Goal: Task Accomplishment & Management: Complete application form

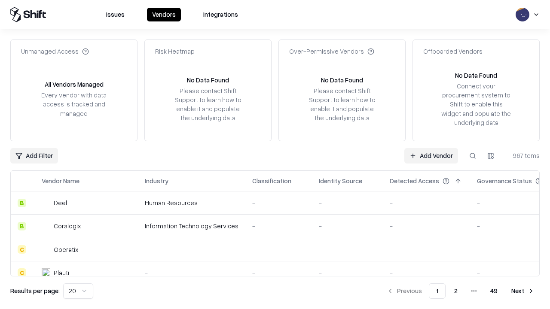
click at [431, 155] on link "Add Vendor" at bounding box center [431, 155] width 54 height 15
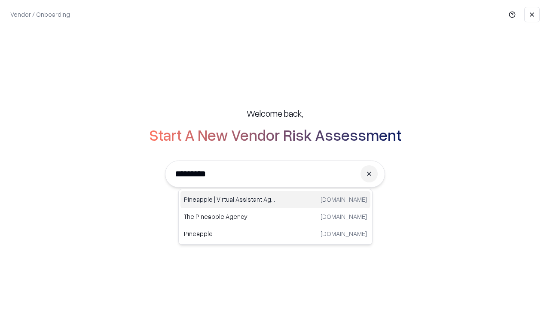
click at [275, 200] on div "Pineapple | Virtual Assistant Agency [DOMAIN_NAME]" at bounding box center [275, 199] width 190 height 17
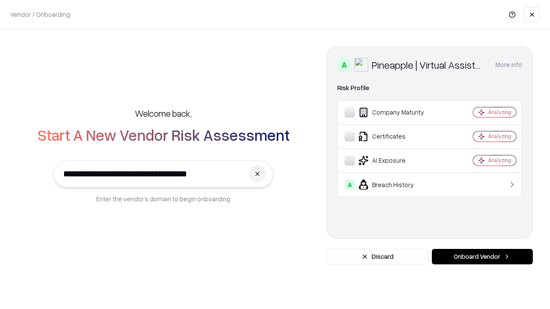
type input "**********"
click at [482, 257] on button "Onboard Vendor" at bounding box center [482, 256] width 101 height 15
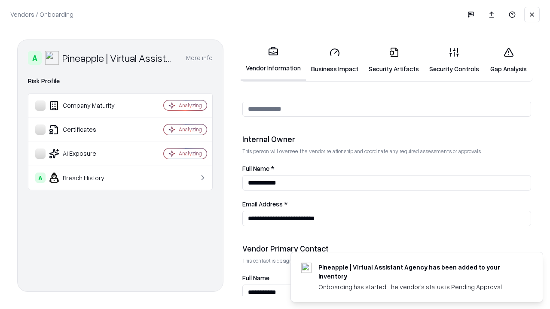
scroll to position [445, 0]
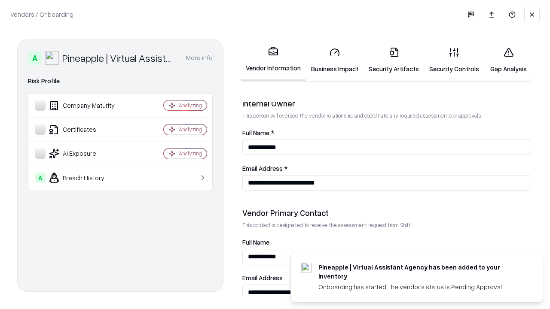
click at [393, 60] on link "Security Artifacts" at bounding box center [393, 60] width 61 height 40
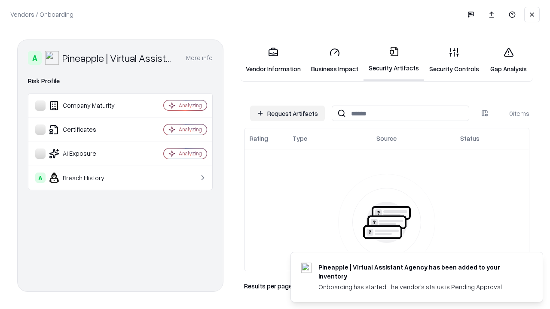
click at [287, 113] on button "Request Artifacts" at bounding box center [287, 113] width 75 height 15
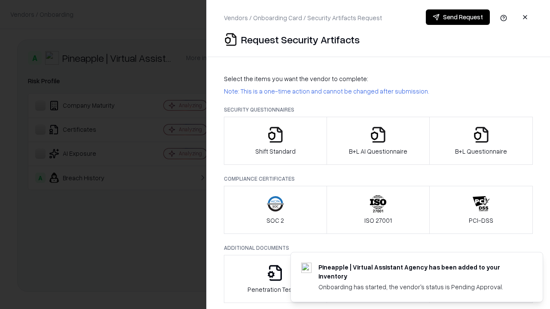
click at [480, 141] on icon "button" at bounding box center [480, 134] width 17 height 17
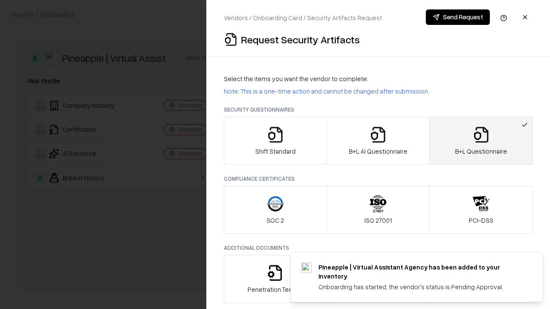
click at [377, 141] on icon "button" at bounding box center [377, 134] width 17 height 17
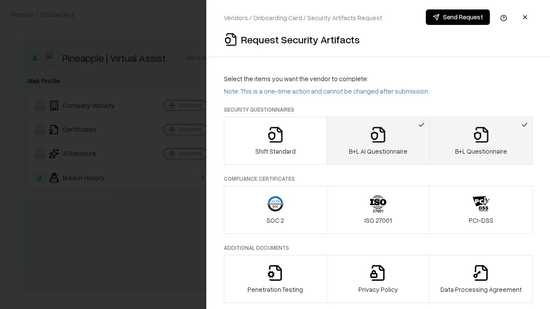
click at [457, 17] on button "Send Request" at bounding box center [458, 16] width 64 height 15
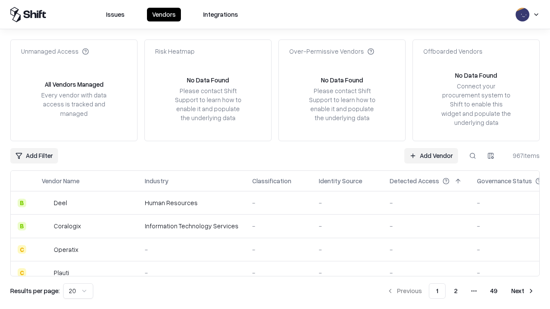
click at [472, 155] on button at bounding box center [472, 155] width 15 height 15
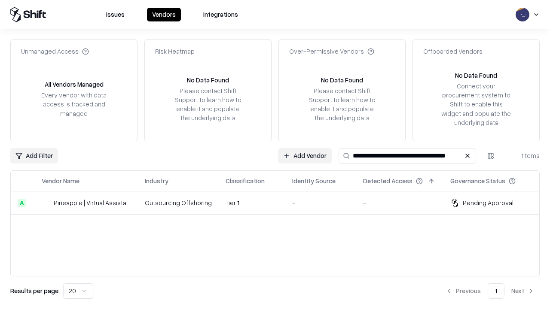
type input "**********"
click at [280, 203] on td "Tier 1" at bounding box center [252, 203] width 67 height 23
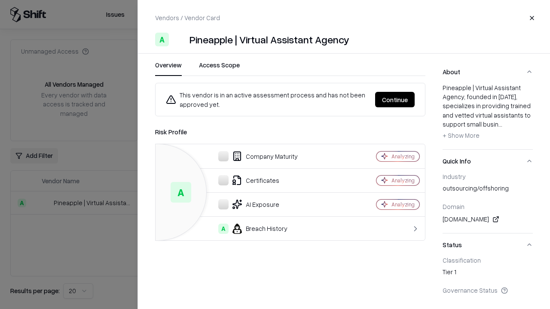
click at [395, 100] on button "Continue" at bounding box center [395, 99] width 40 height 15
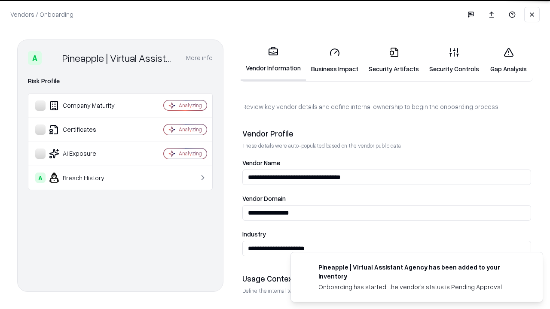
click at [393, 60] on link "Security Artifacts" at bounding box center [393, 60] width 61 height 40
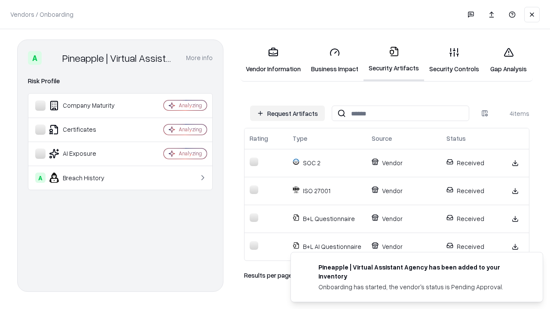
click at [508, 60] on link "Gap Analysis" at bounding box center [508, 60] width 49 height 40
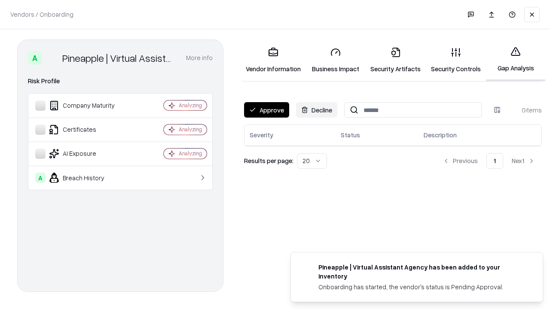
click at [266, 110] on button "Approve" at bounding box center [266, 109] width 45 height 15
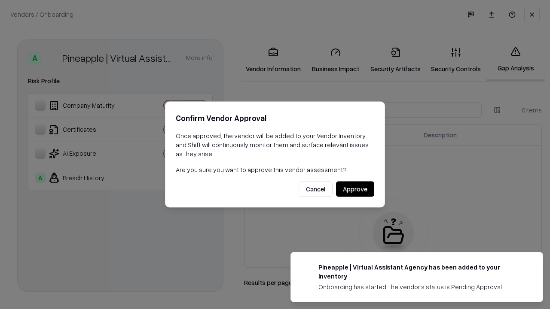
click at [355, 189] on button "Approve" at bounding box center [355, 189] width 38 height 15
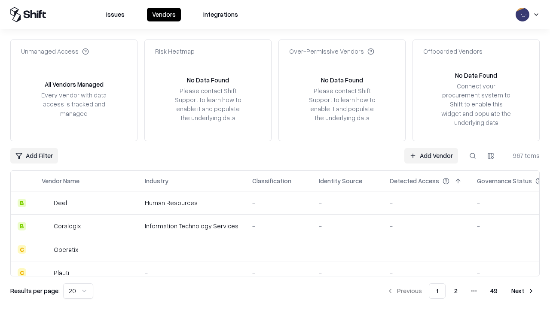
type input "**********"
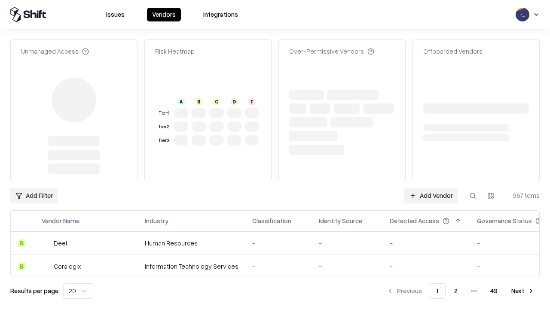
click at [431, 188] on link "Add Vendor" at bounding box center [431, 195] width 54 height 15
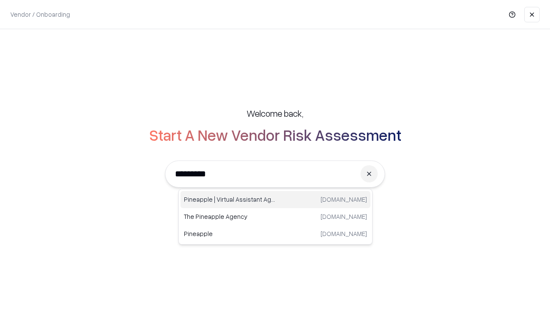
click at [275, 200] on div "Pineapple | Virtual Assistant Agency trypineapple.com" at bounding box center [275, 199] width 190 height 17
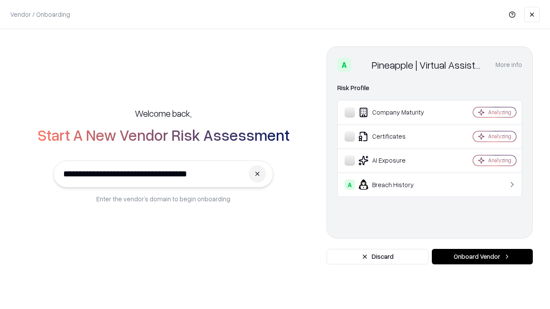
type input "**********"
click at [482, 257] on button "Onboard Vendor" at bounding box center [482, 256] width 101 height 15
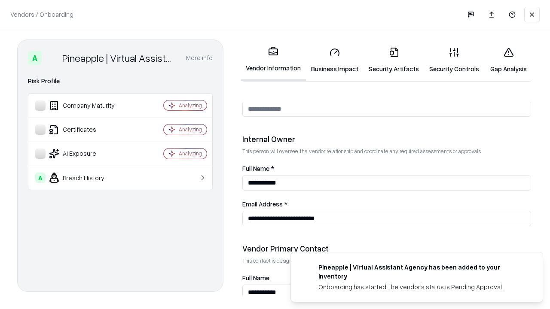
scroll to position [445, 0]
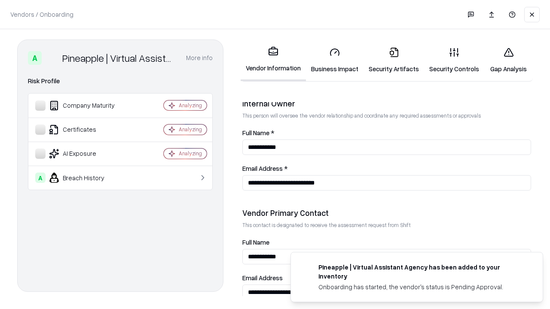
click at [508, 60] on link "Gap Analysis" at bounding box center [508, 60] width 49 height 40
